Goal: Task Accomplishment & Management: Understand process/instructions

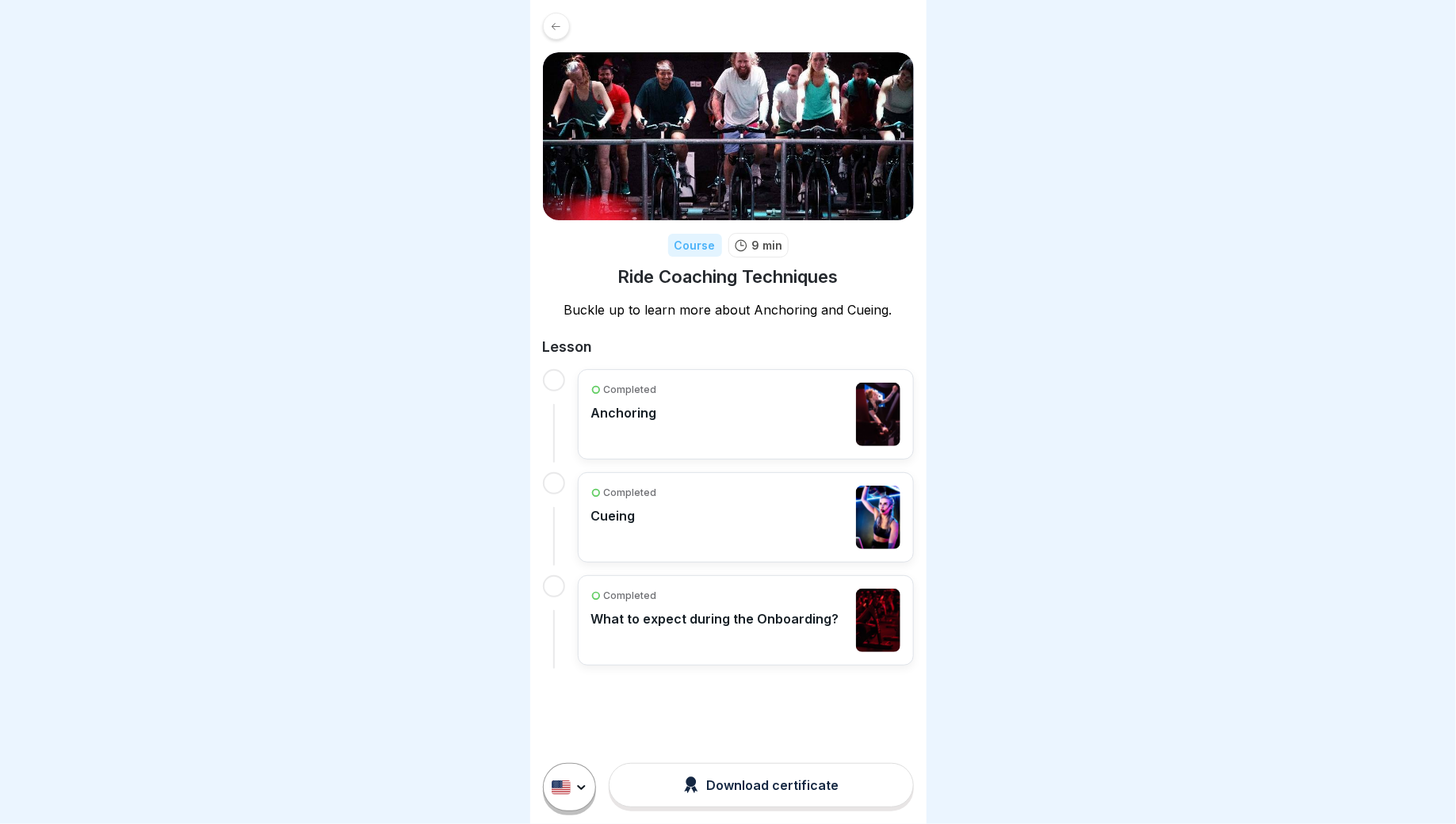
click at [728, 411] on div "Completed Anchoring" at bounding box center [745, 414] width 309 height 64
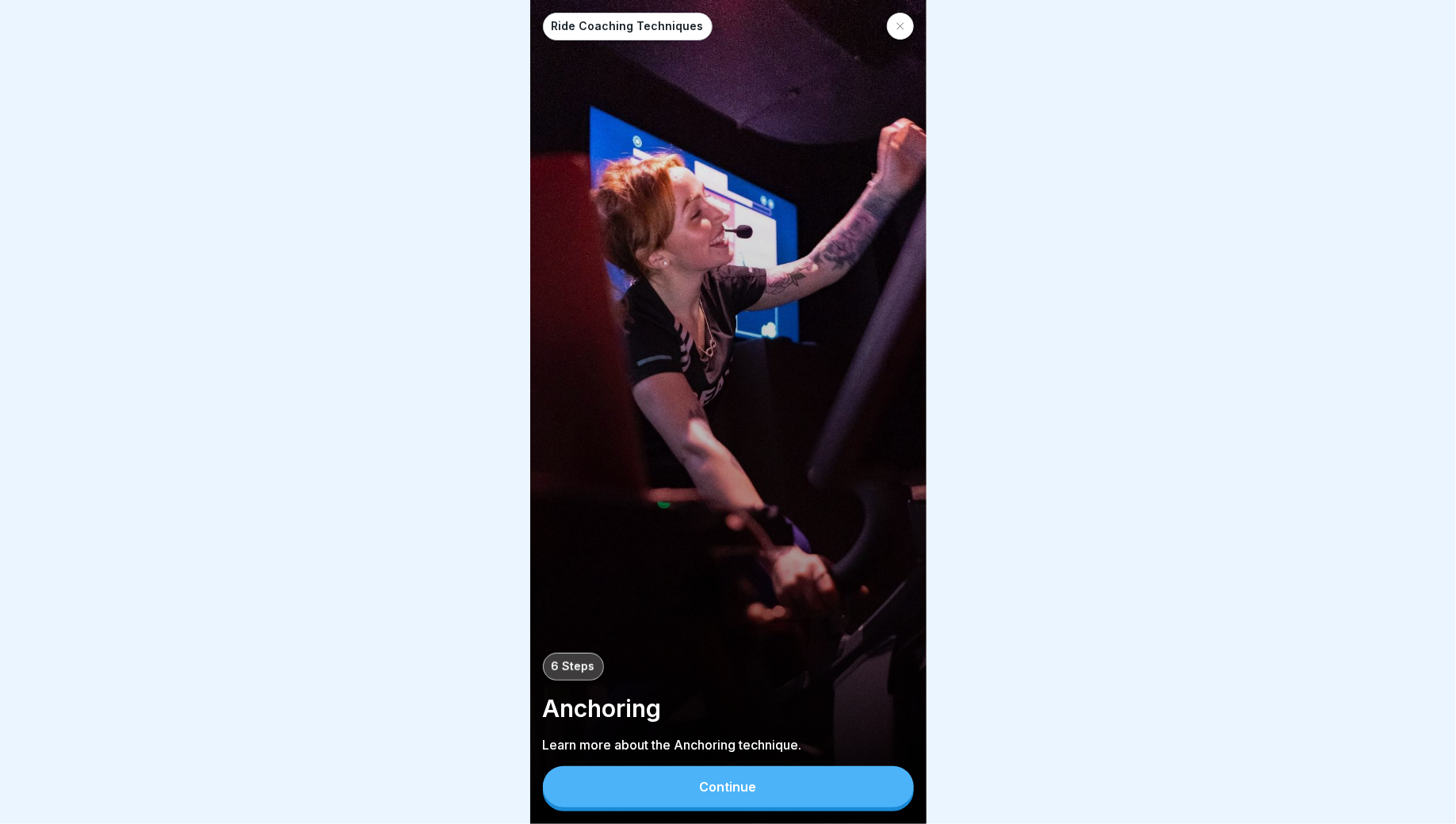
click at [697, 788] on button "Continue" at bounding box center [728, 787] width 371 height 41
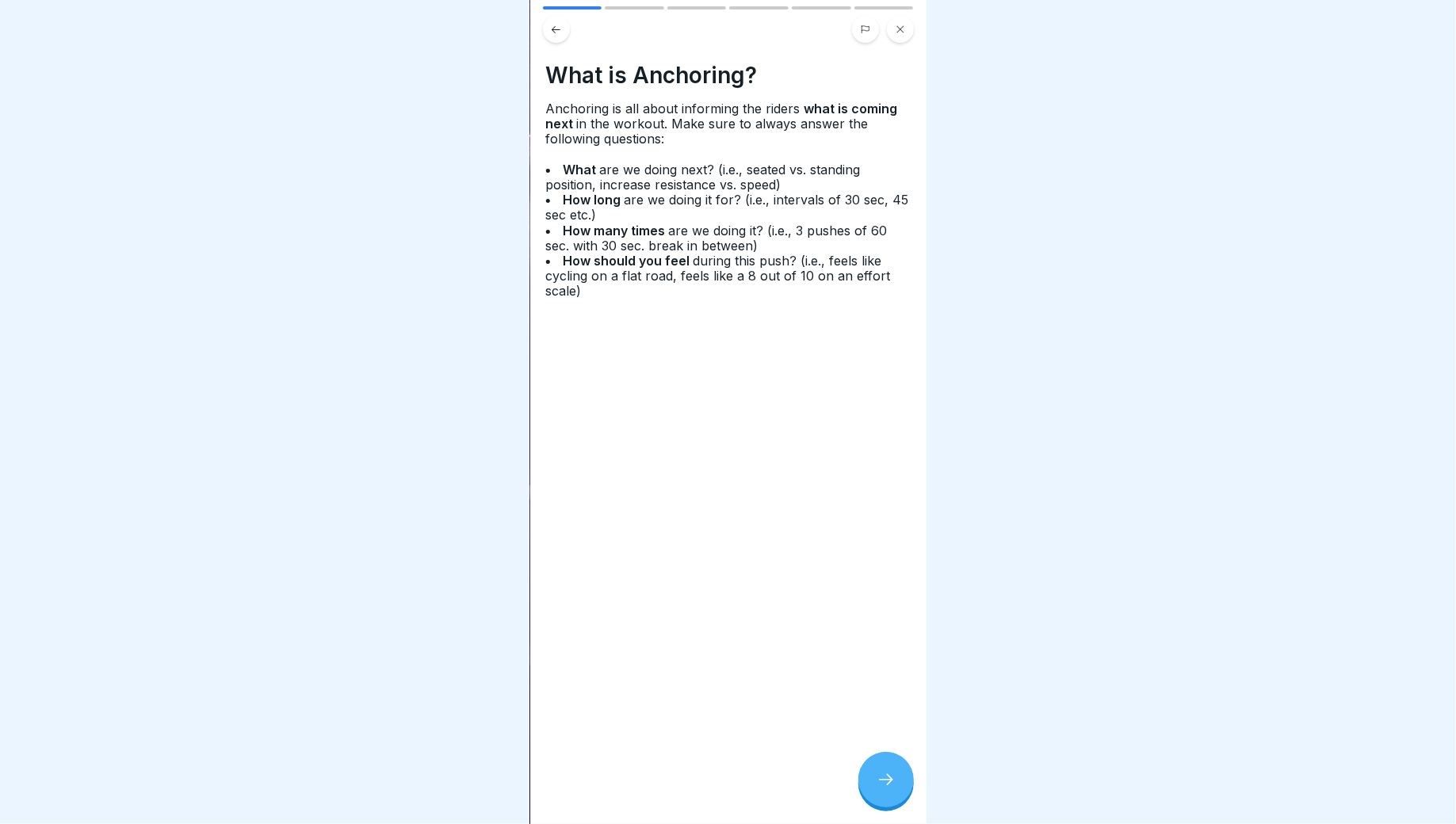
click at [887, 795] on div at bounding box center [886, 780] width 55 height 55
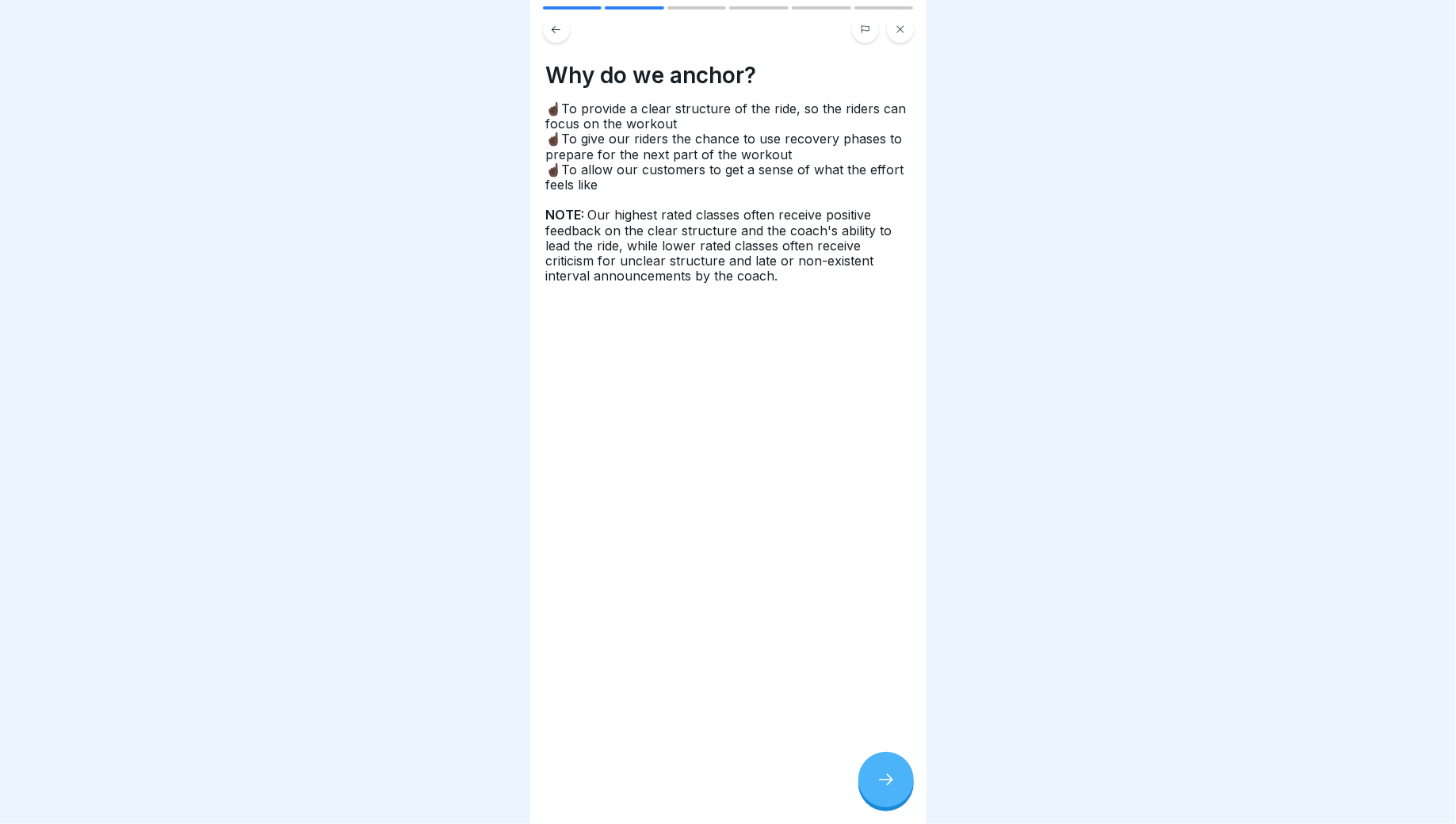
click at [888, 795] on div at bounding box center [886, 780] width 55 height 55
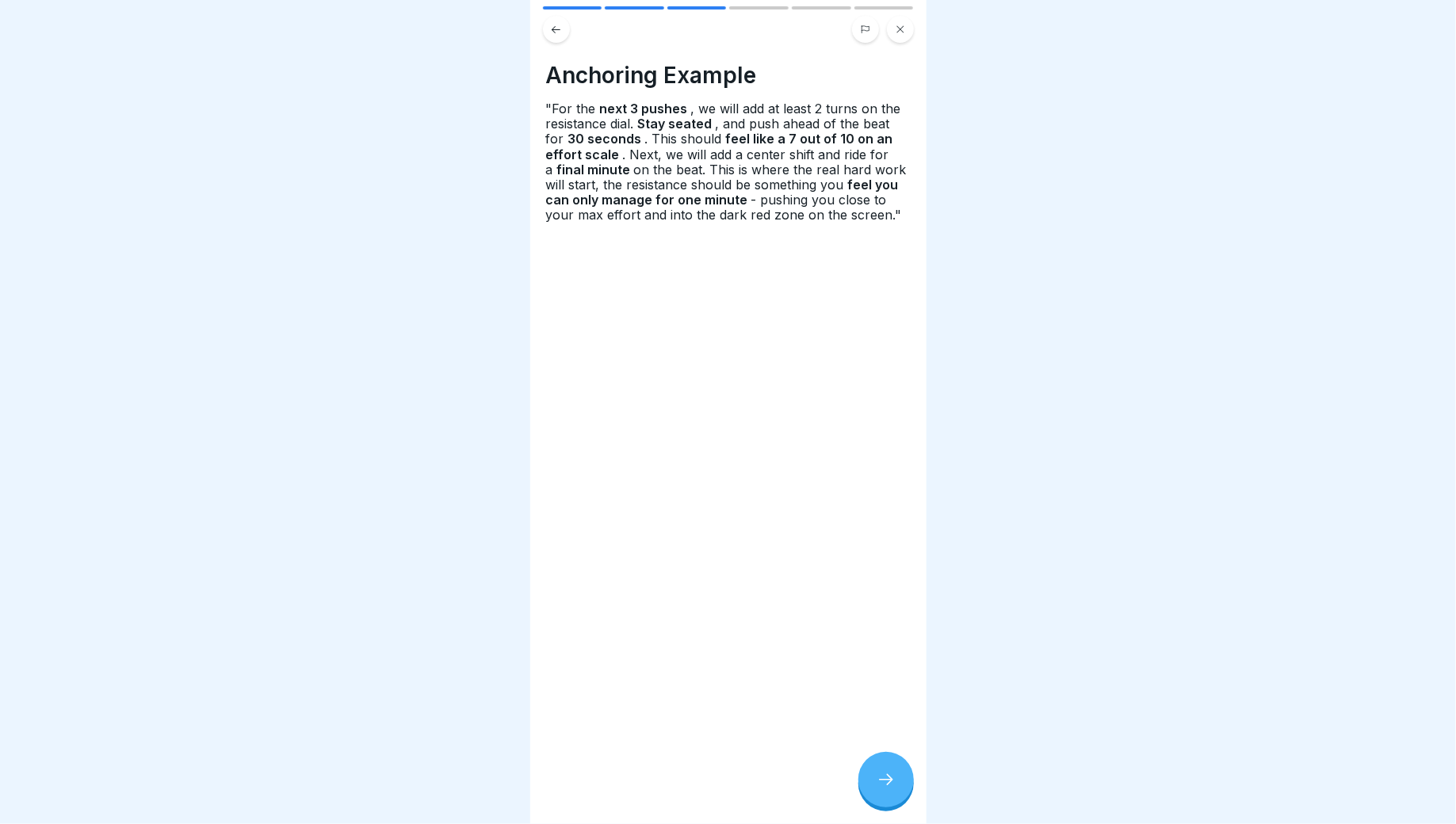
click at [887, 792] on div at bounding box center [886, 780] width 55 height 55
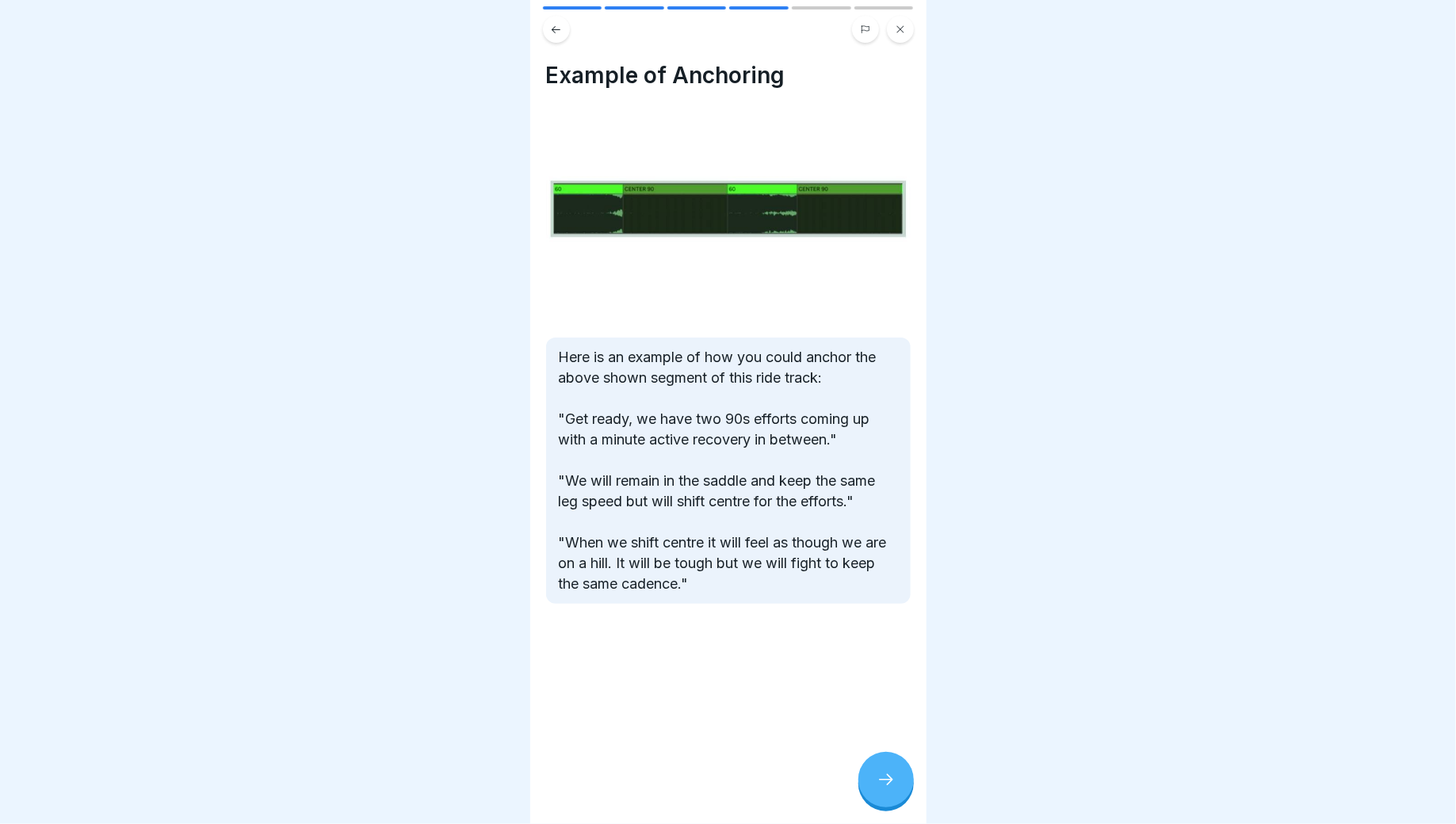
click at [887, 792] on div at bounding box center [886, 780] width 55 height 55
